Goal: Task Accomplishment & Management: Use online tool/utility

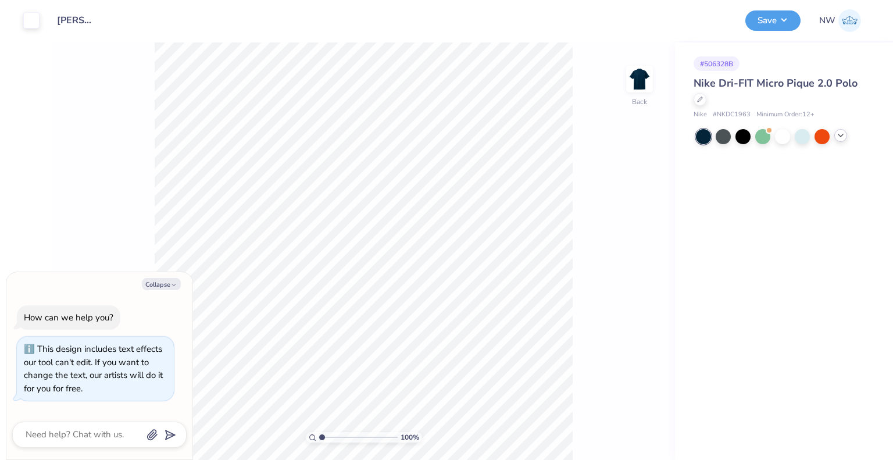
click at [845, 132] on div at bounding box center [840, 135] width 13 height 13
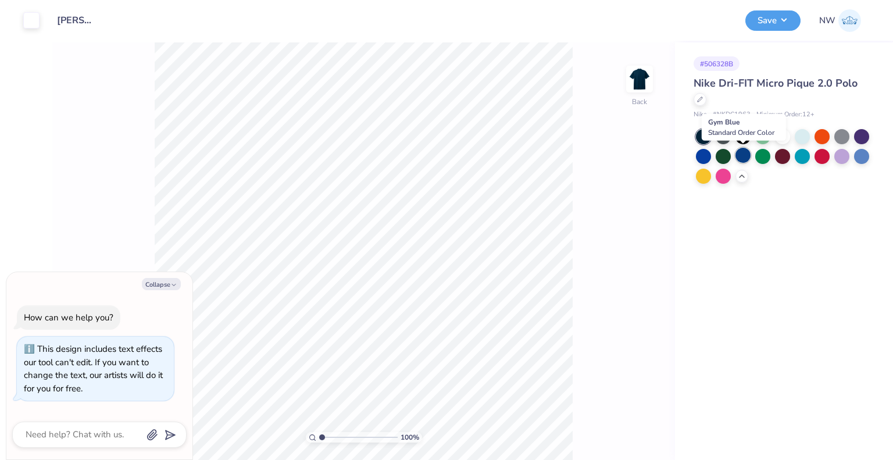
click at [744, 154] on div at bounding box center [742, 155] width 15 height 15
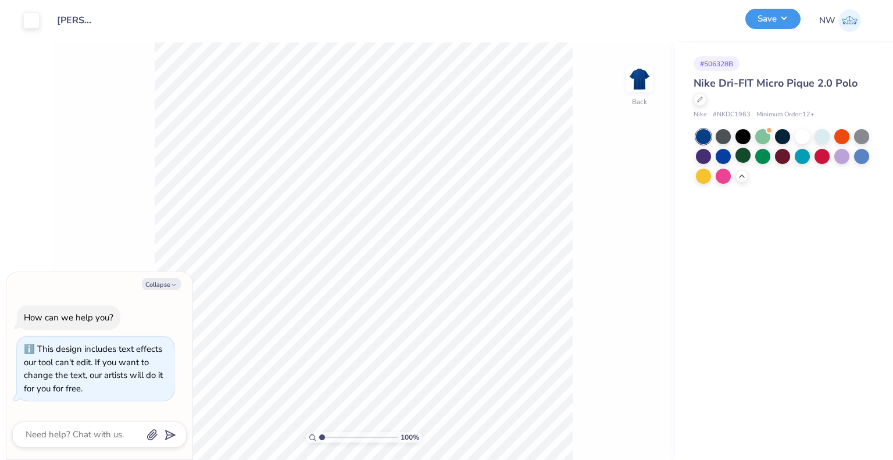
click at [781, 15] on button "Save" at bounding box center [772, 19] width 55 height 20
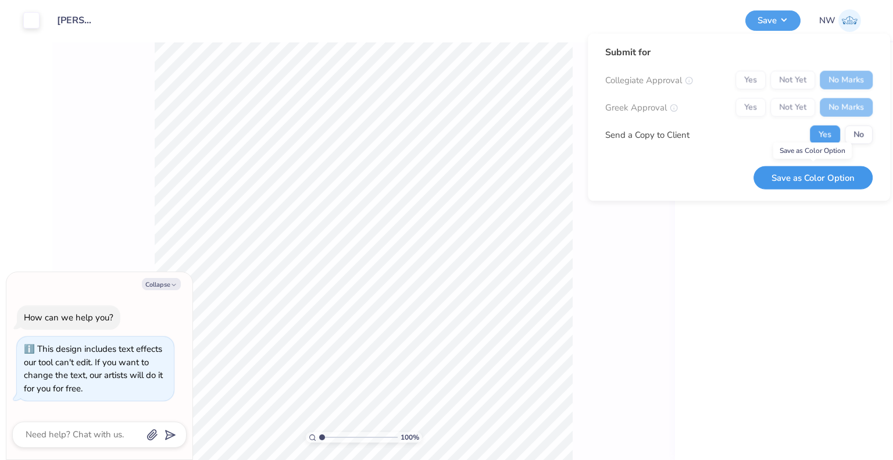
click at [824, 174] on button "Save as Color Option" at bounding box center [812, 178] width 119 height 24
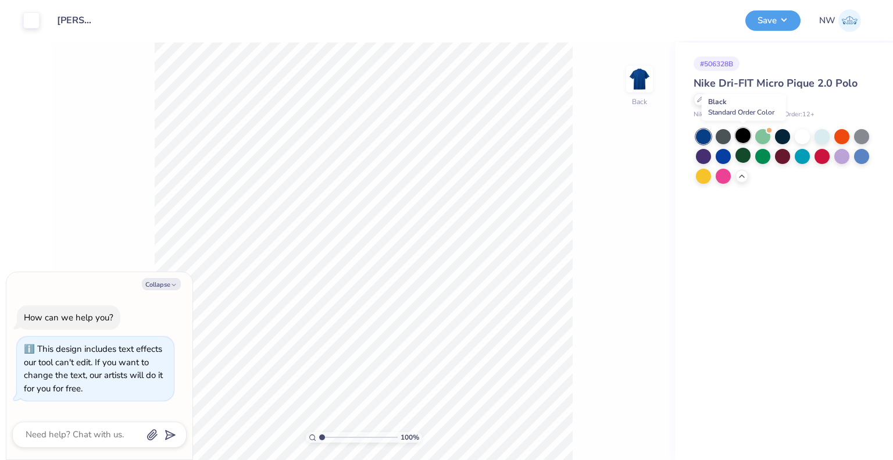
click at [744, 135] on div at bounding box center [742, 135] width 15 height 15
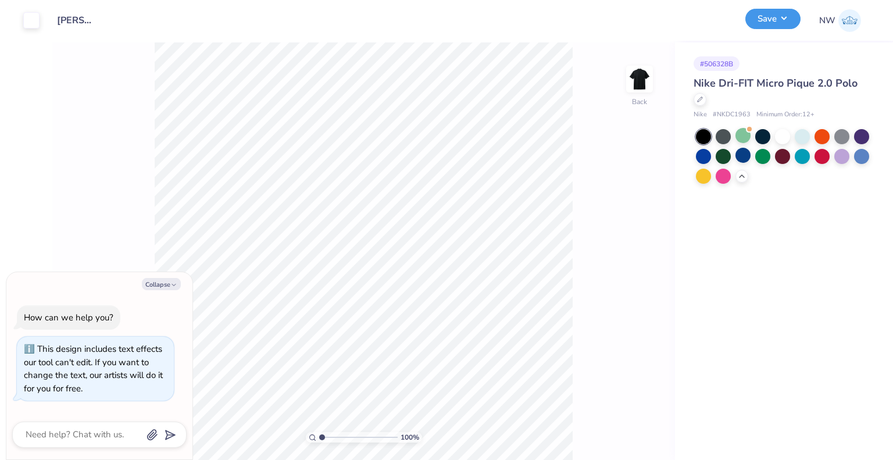
click at [777, 23] on button "Save" at bounding box center [772, 19] width 55 height 20
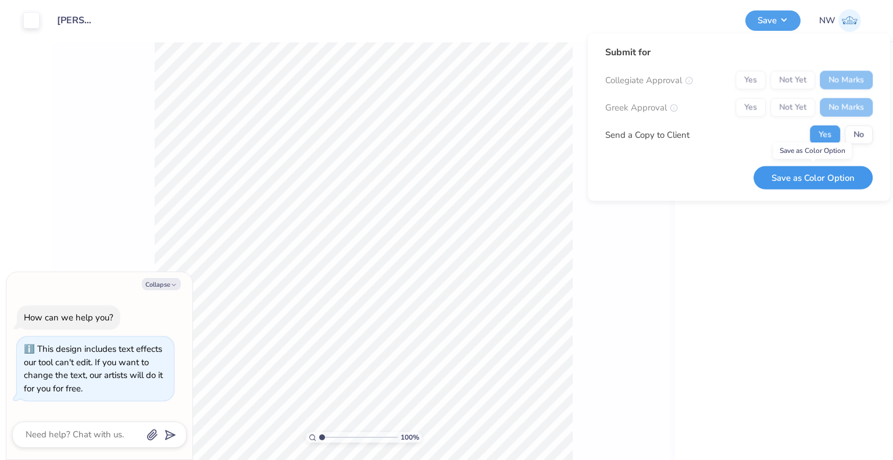
click at [840, 173] on button "Save as Color Option" at bounding box center [812, 178] width 119 height 24
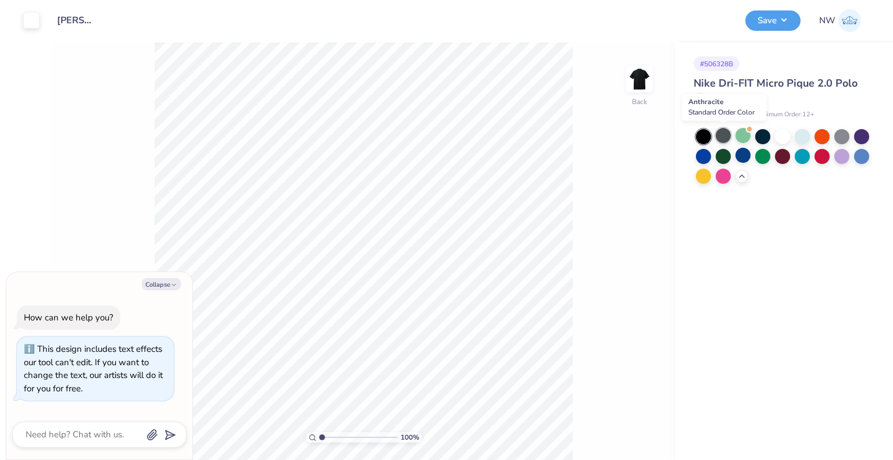
click at [728, 137] on div at bounding box center [723, 135] width 15 height 15
click at [762, 25] on button "Save" at bounding box center [772, 19] width 55 height 20
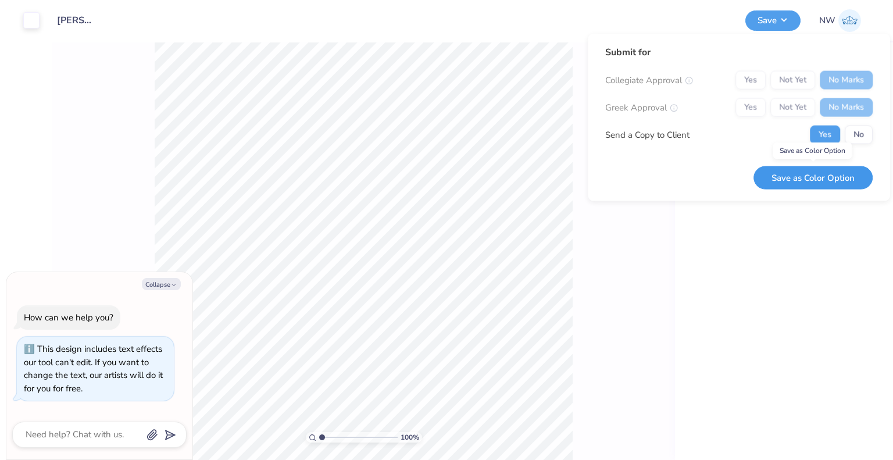
click at [826, 175] on button "Save as Color Option" at bounding box center [812, 178] width 119 height 24
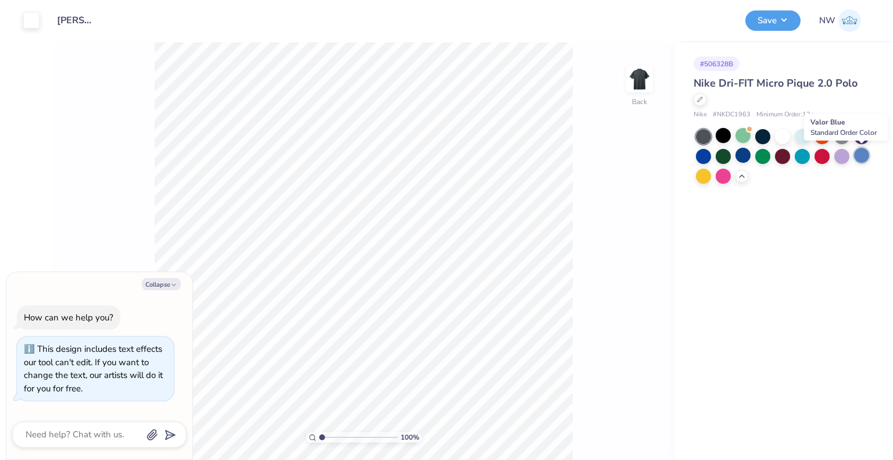
click at [861, 151] on div at bounding box center [861, 155] width 15 height 15
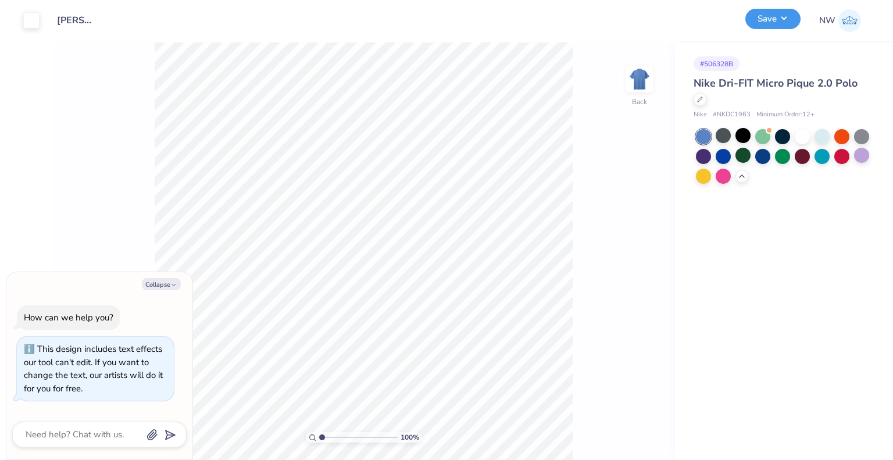
click at [784, 22] on button "Save" at bounding box center [772, 19] width 55 height 20
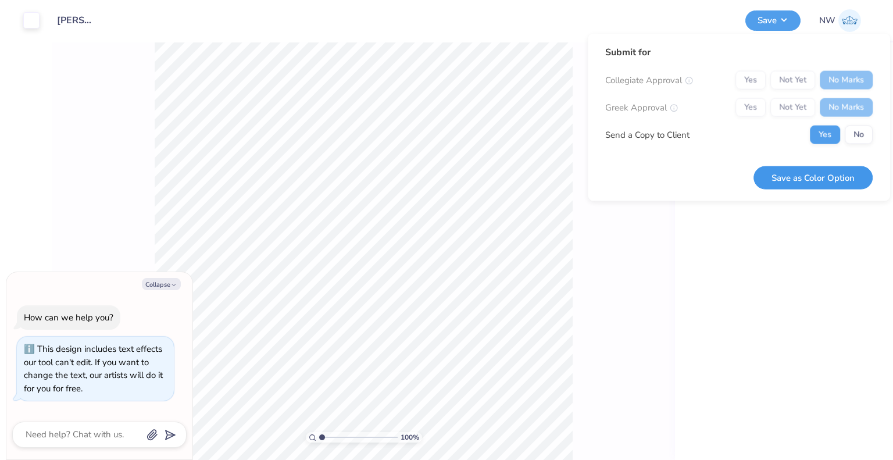
click at [813, 175] on button "Save as Color Option" at bounding box center [812, 178] width 119 height 24
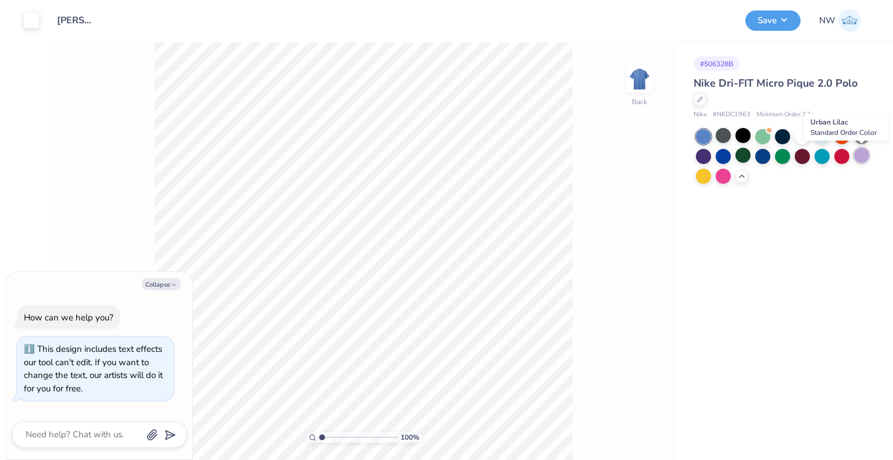
click at [863, 158] on div at bounding box center [861, 155] width 15 height 15
click at [783, 22] on button "Save" at bounding box center [772, 19] width 55 height 20
click at [35, 20] on div at bounding box center [31, 19] width 16 height 16
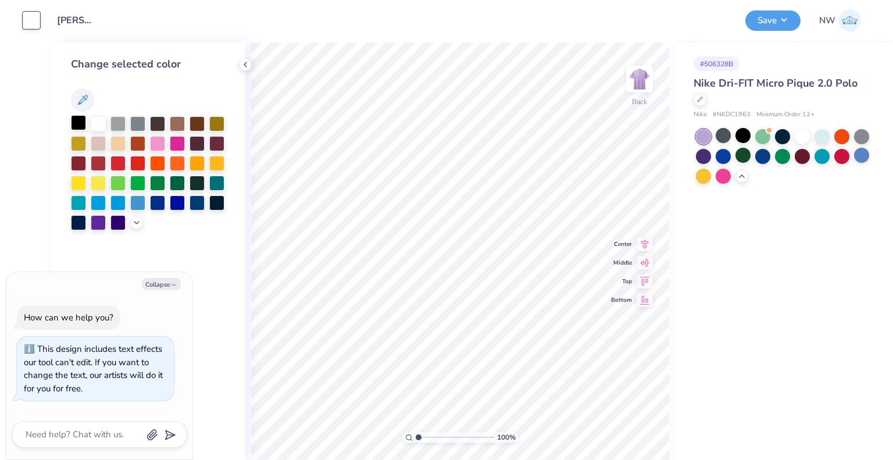
click at [76, 120] on div at bounding box center [78, 122] width 15 height 15
click at [98, 124] on div at bounding box center [98, 122] width 15 height 15
click at [246, 64] on icon at bounding box center [245, 64] width 9 height 9
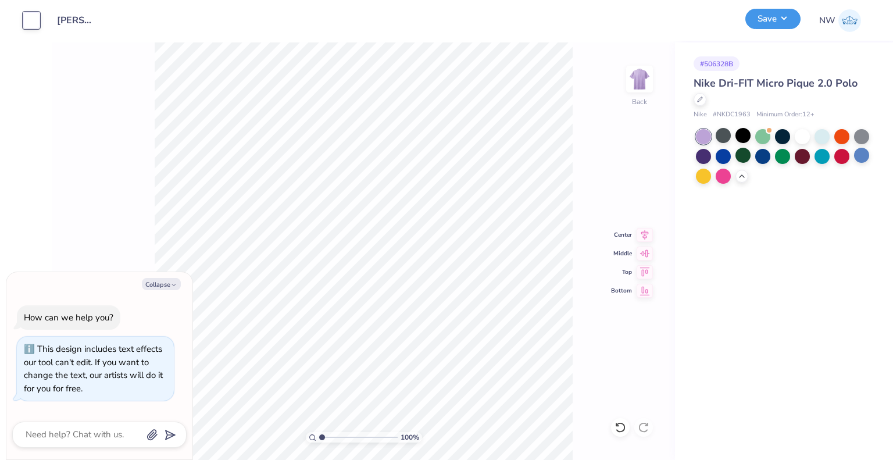
click at [770, 21] on button "Save" at bounding box center [772, 19] width 55 height 20
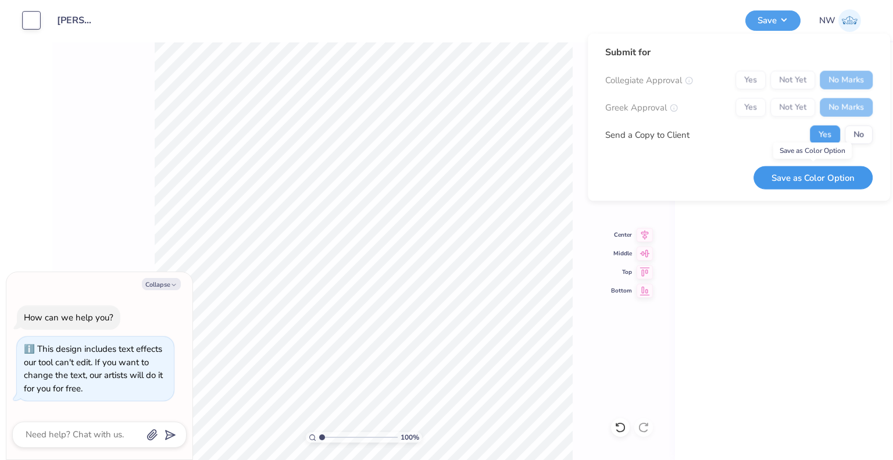
click at [807, 176] on button "Save as Color Option" at bounding box center [812, 178] width 119 height 24
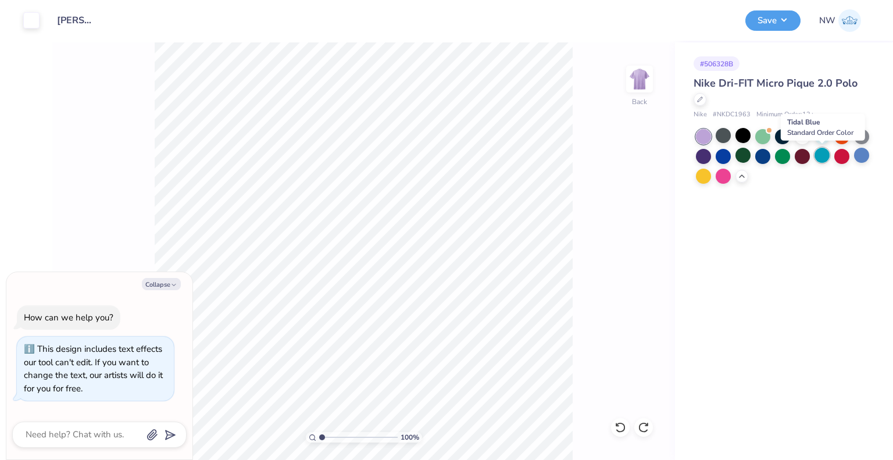
click at [819, 155] on div at bounding box center [822, 155] width 15 height 15
click at [771, 19] on button "Save" at bounding box center [772, 19] width 55 height 20
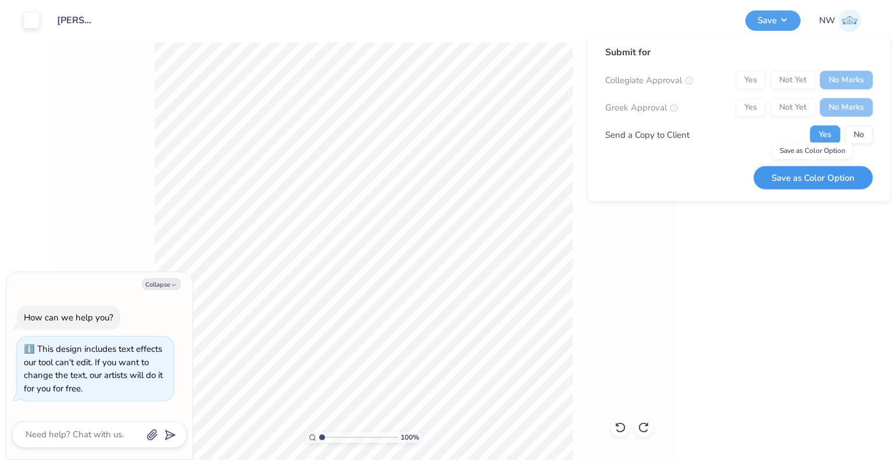
click at [816, 169] on button "Save as Color Option" at bounding box center [812, 178] width 119 height 24
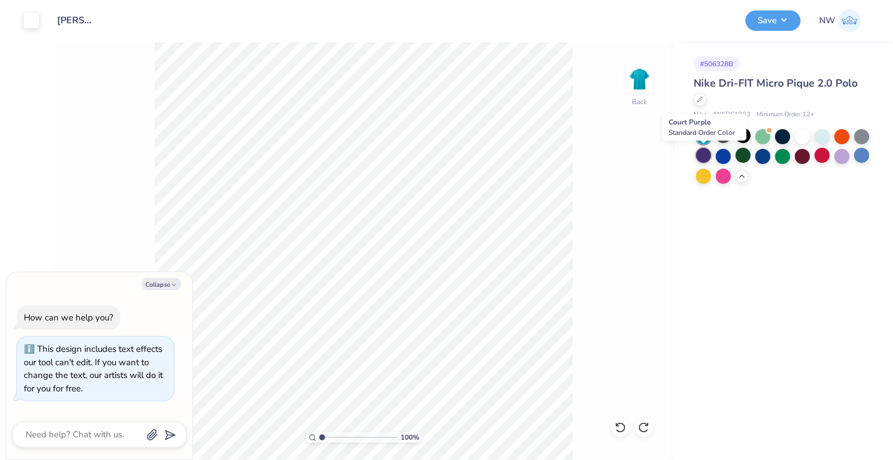
click at [702, 153] on div at bounding box center [703, 155] width 15 height 15
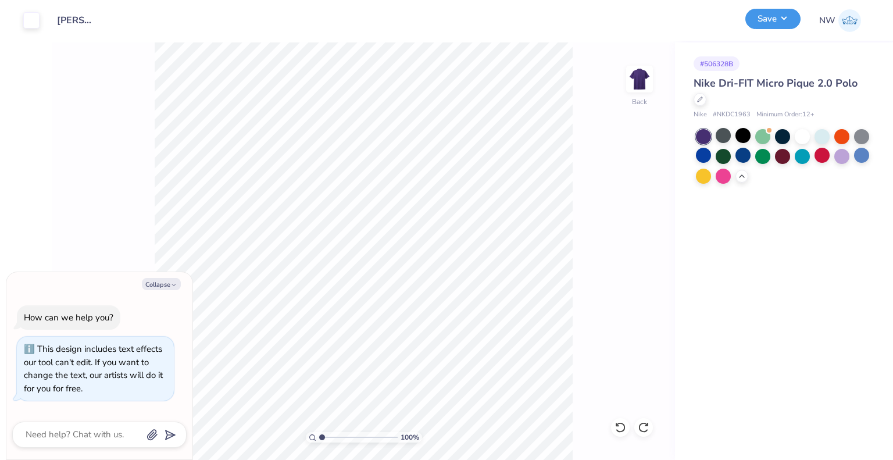
click at [780, 18] on button "Save" at bounding box center [772, 19] width 55 height 20
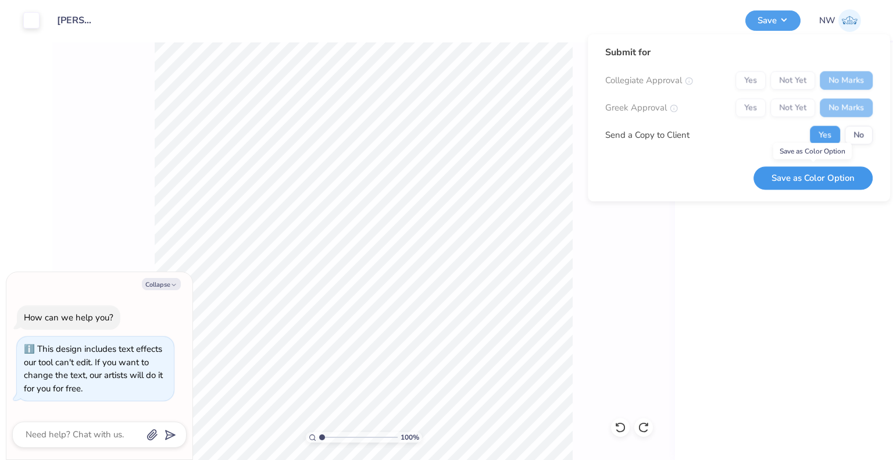
click at [815, 181] on button "Save as Color Option" at bounding box center [812, 178] width 119 height 24
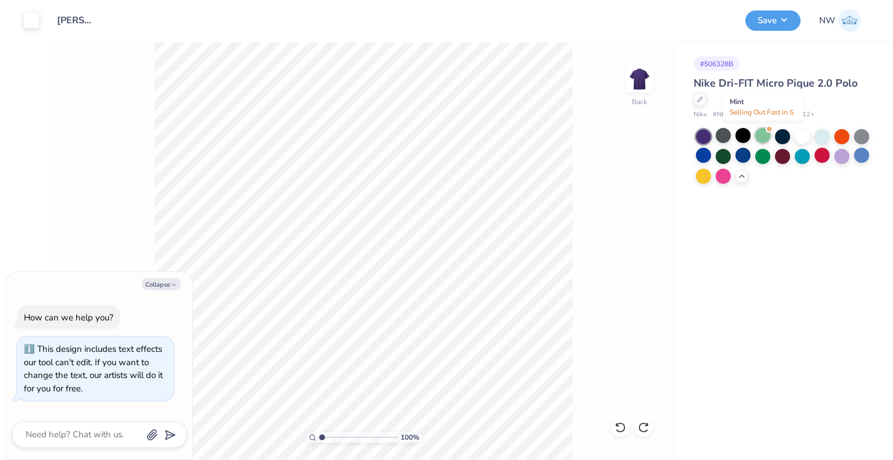
click at [762, 136] on div at bounding box center [762, 135] width 15 height 15
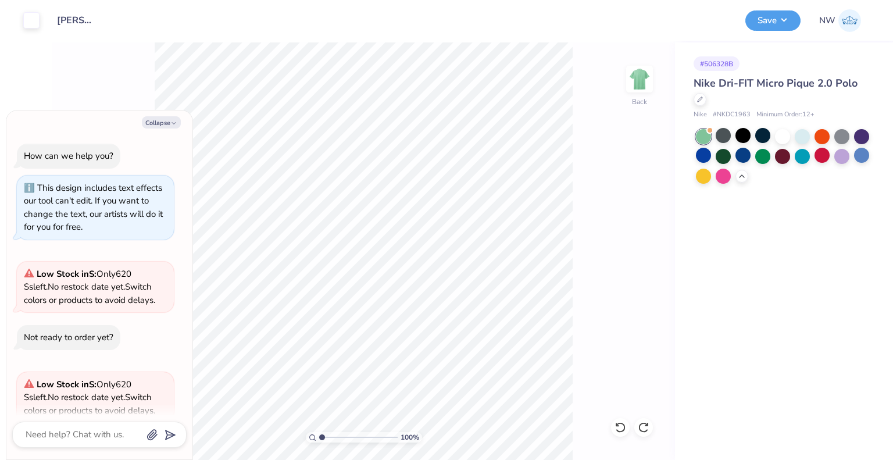
scroll to position [59, 0]
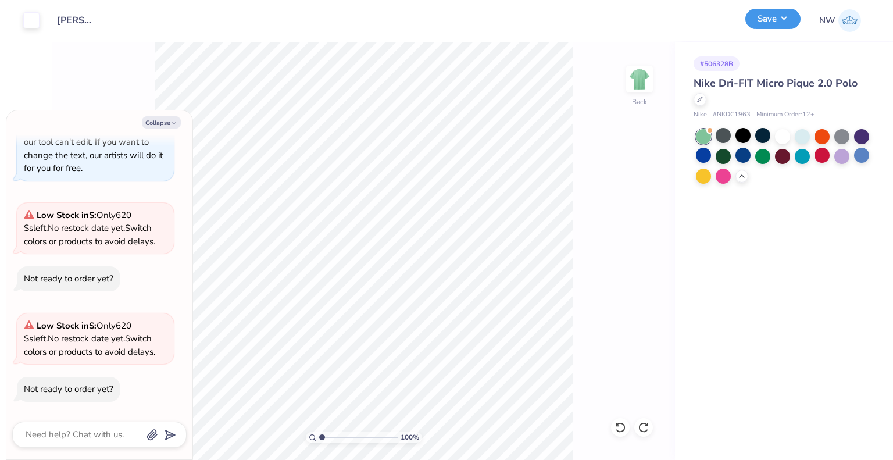
click at [788, 13] on button "Save" at bounding box center [772, 19] width 55 height 20
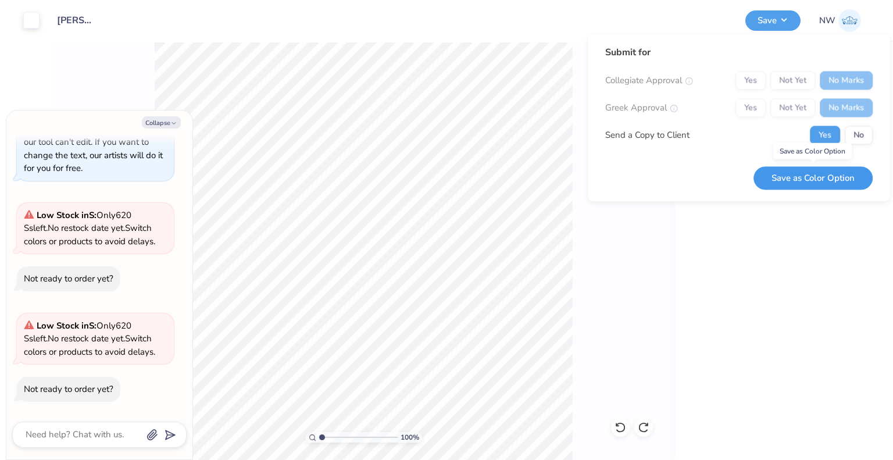
click at [811, 177] on button "Save as Color Option" at bounding box center [812, 178] width 119 height 24
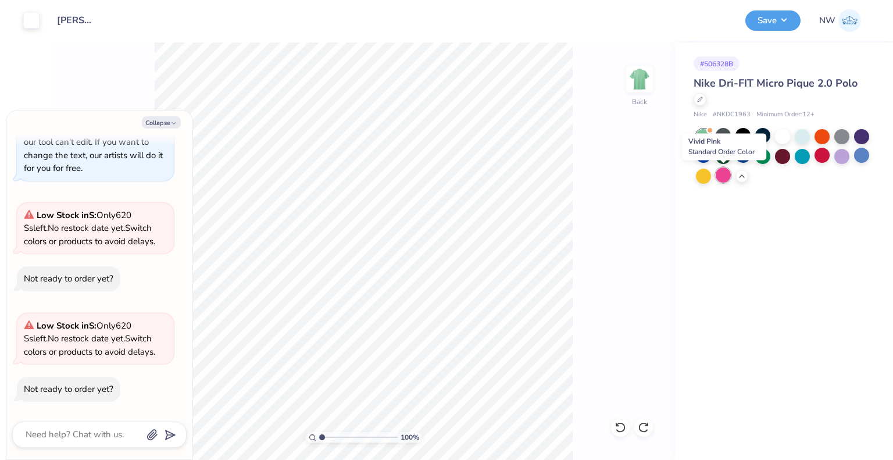
click at [722, 174] on div at bounding box center [723, 174] width 15 height 15
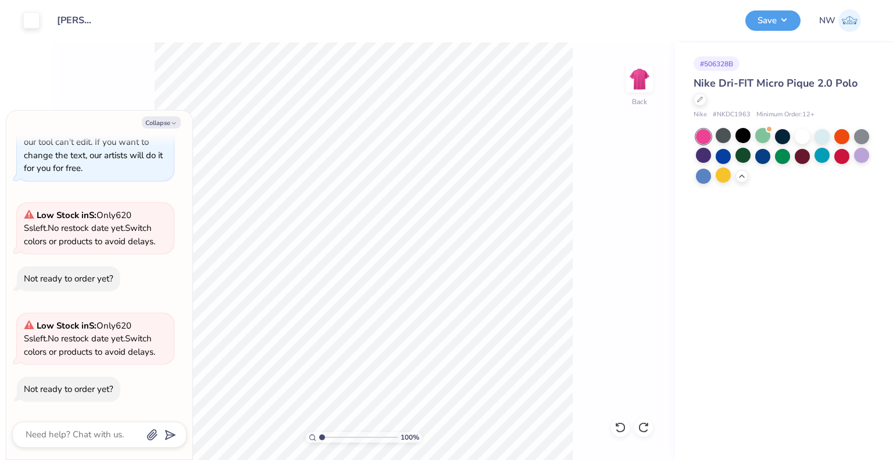
drag, startPoint x: 770, startPoint y: 19, endPoint x: 780, endPoint y: 19, distance: 10.5
click at [780, 51] on div "Design Saved" at bounding box center [781, 71] width 202 height 40
click at [762, 51] on div "Design Saved" at bounding box center [781, 71] width 202 height 40
click at [784, 51] on div "Design Saved" at bounding box center [781, 71] width 202 height 40
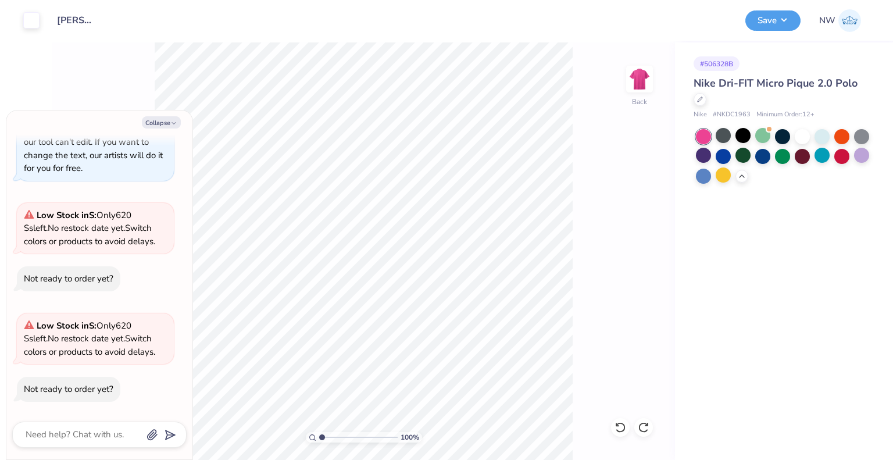
click at [788, 51] on div "Design Saved" at bounding box center [781, 71] width 202 height 40
click at [158, 123] on button "Collapse" at bounding box center [161, 122] width 39 height 12
type textarea "x"
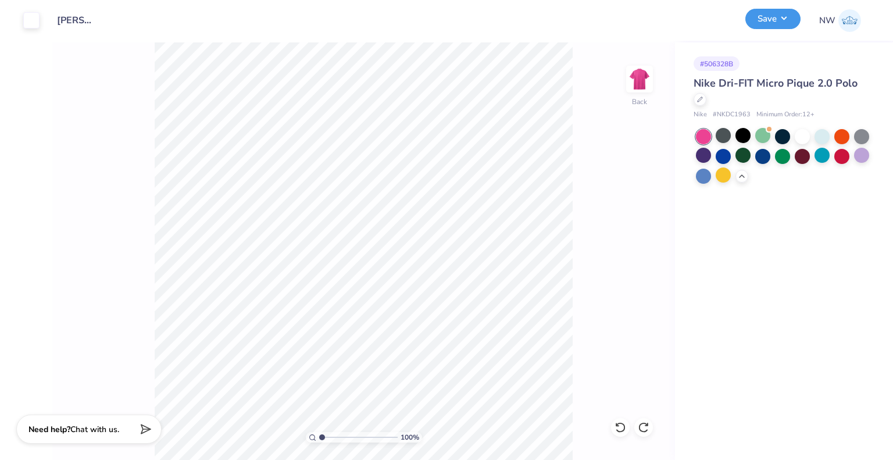
click at [774, 20] on button "Save" at bounding box center [772, 19] width 55 height 20
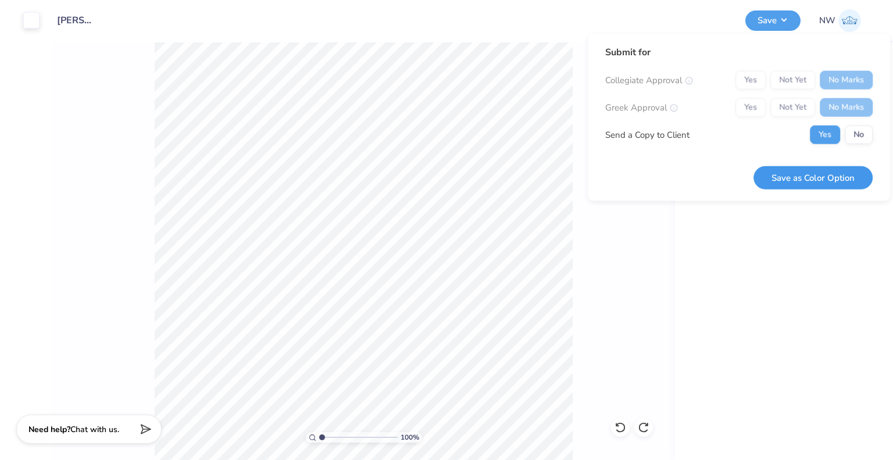
click at [777, 170] on button "Save as Color Option" at bounding box center [812, 178] width 119 height 24
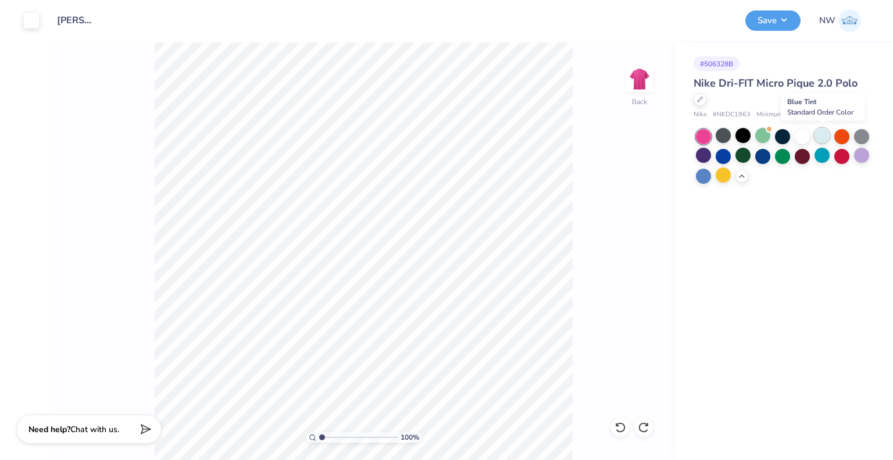
click at [823, 132] on div at bounding box center [822, 135] width 15 height 15
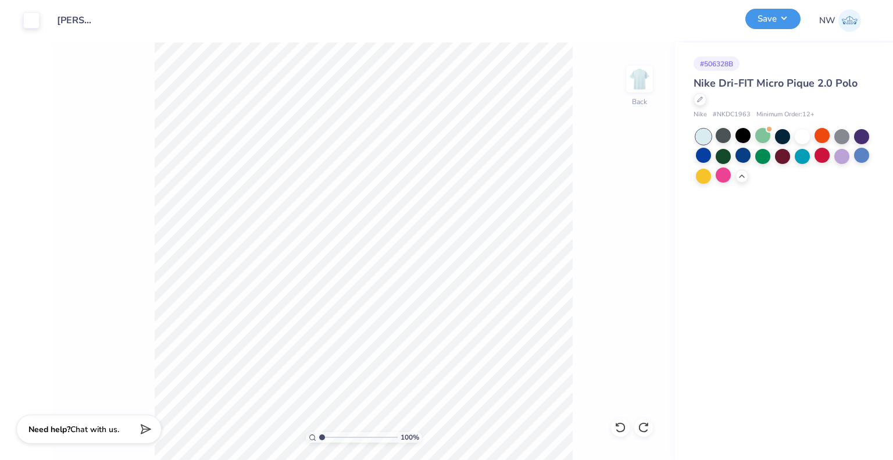
click at [766, 23] on button "Save" at bounding box center [772, 19] width 55 height 20
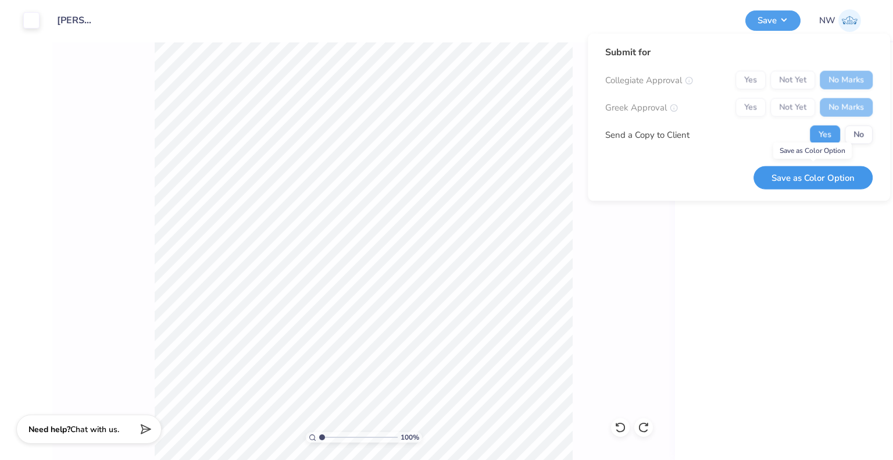
click at [805, 178] on button "Save as Color Option" at bounding box center [812, 178] width 119 height 24
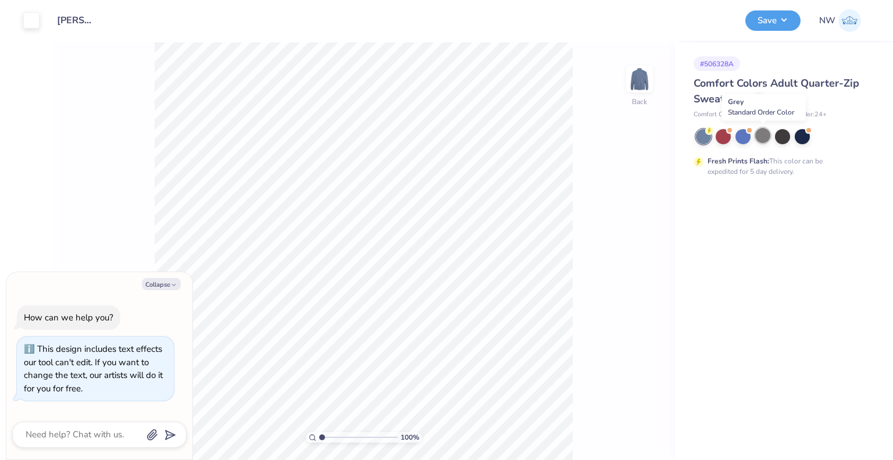
click at [763, 136] on div at bounding box center [762, 135] width 15 height 15
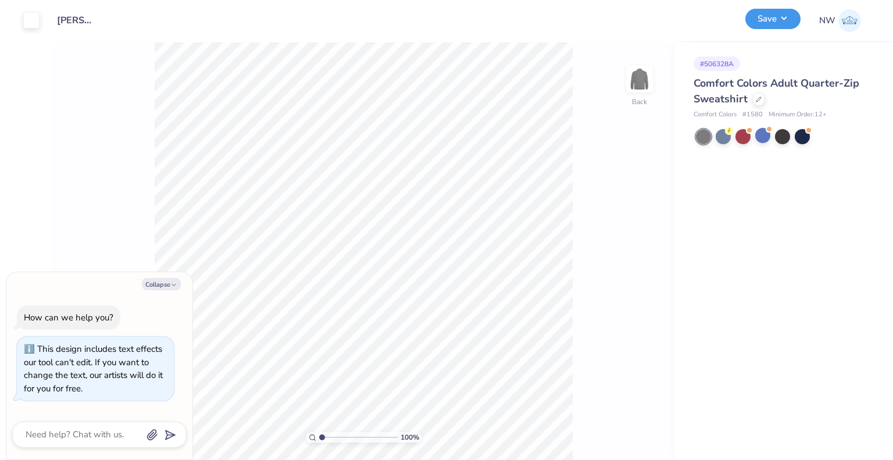
click at [784, 19] on button "Save" at bounding box center [772, 19] width 55 height 20
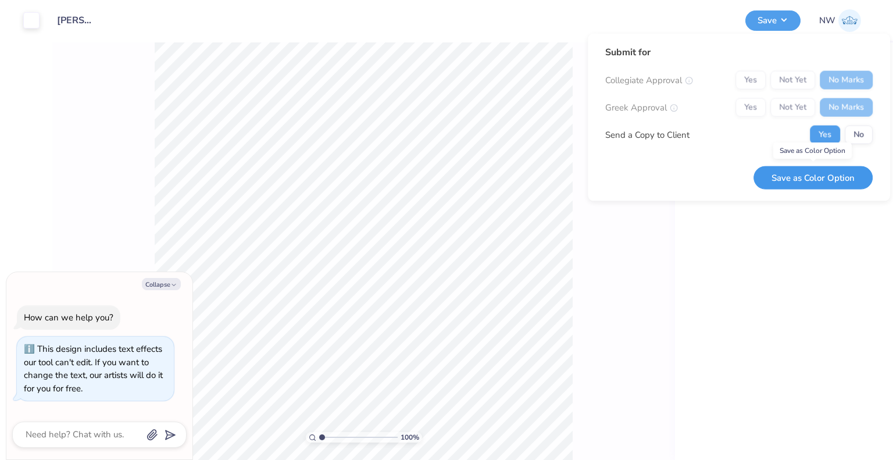
click at [809, 174] on button "Save as Color Option" at bounding box center [812, 178] width 119 height 24
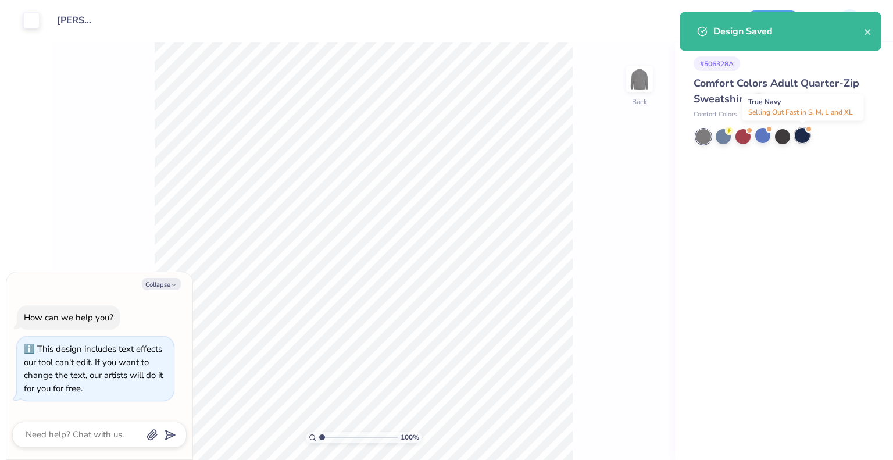
click at [800, 134] on div at bounding box center [802, 135] width 15 height 15
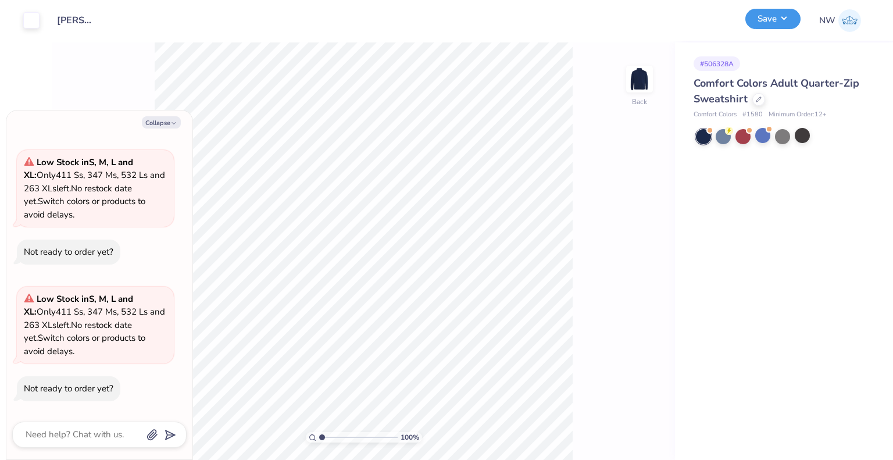
click at [772, 25] on button "Save" at bounding box center [772, 19] width 55 height 20
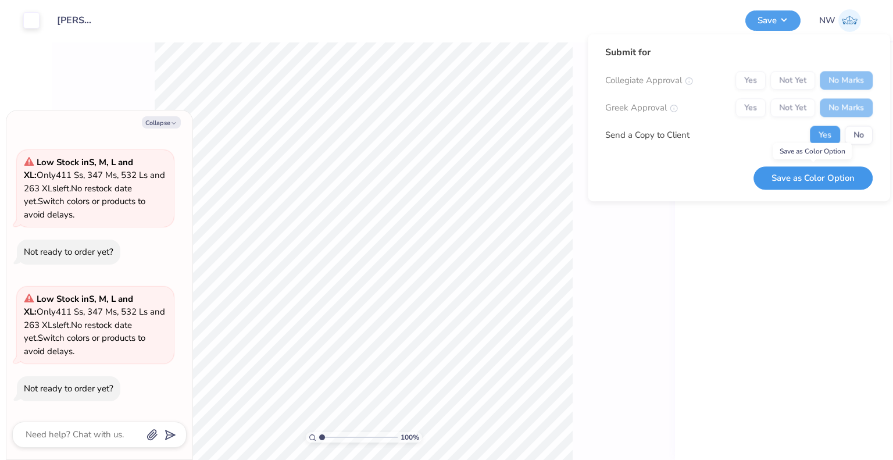
click at [820, 174] on button "Save as Color Option" at bounding box center [812, 178] width 119 height 24
type textarea "x"
